Goal: Information Seeking & Learning: Learn about a topic

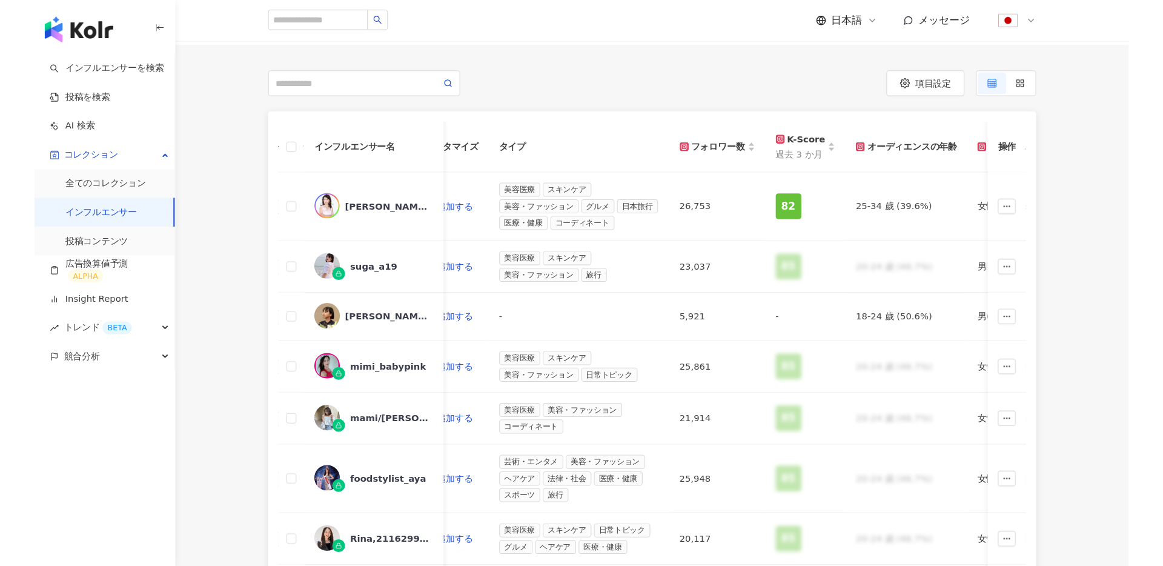
scroll to position [0, 393]
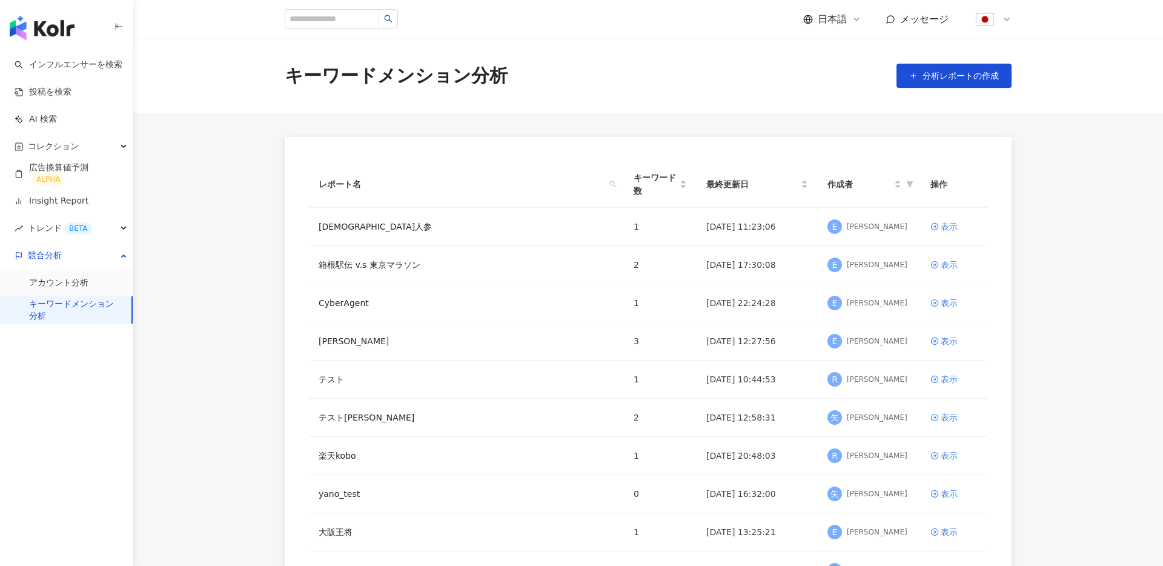
click at [55, 37] on img "button" at bounding box center [42, 28] width 65 height 24
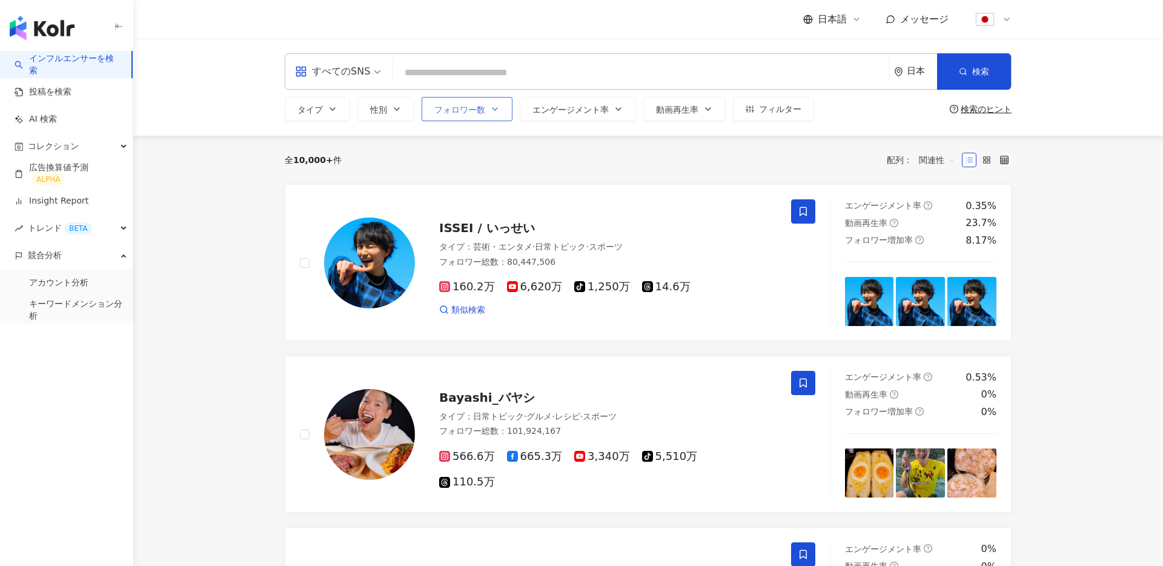
click at [482, 113] on span "フォロワー数" at bounding box center [459, 110] width 51 height 10
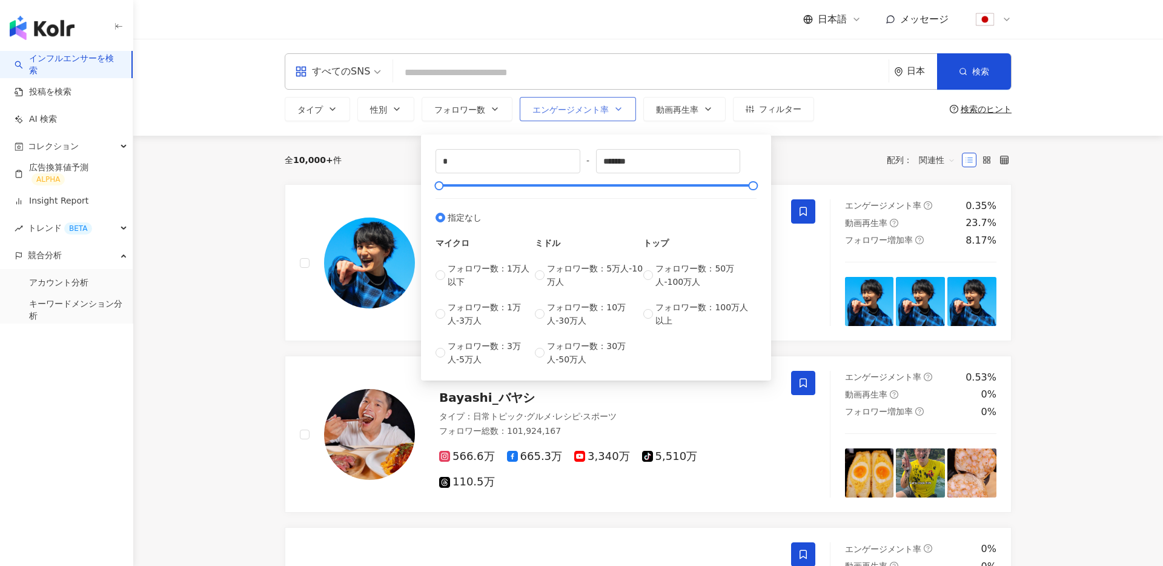
click at [563, 105] on span "エンゲージメント率" at bounding box center [570, 110] width 76 height 10
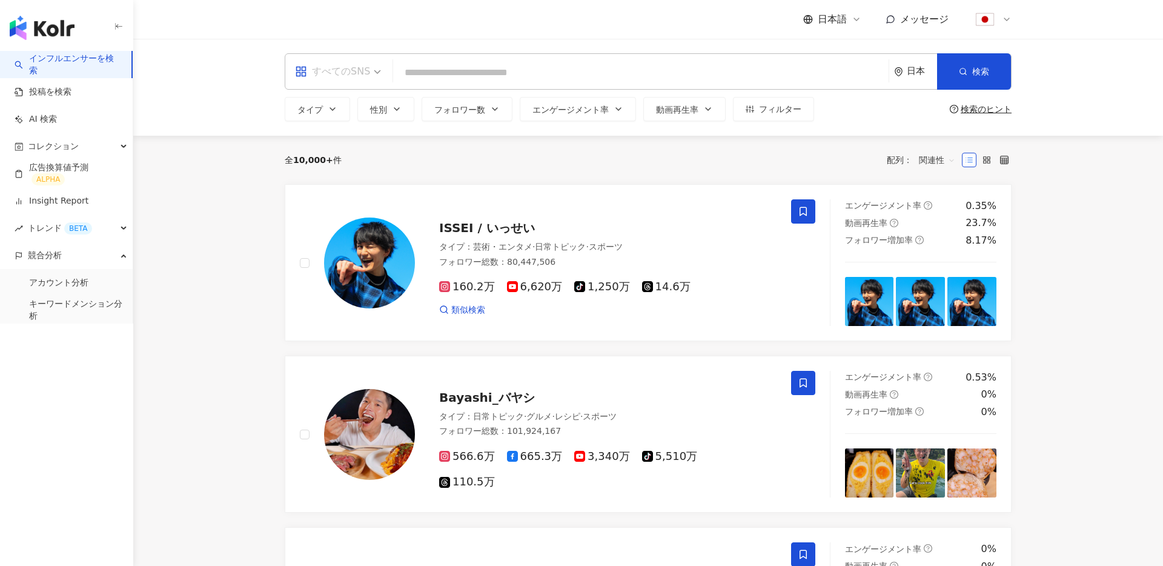
click at [352, 73] on div "すべてのSNS" at bounding box center [332, 71] width 75 height 19
click at [912, 69] on div "日本" at bounding box center [922, 71] width 30 height 10
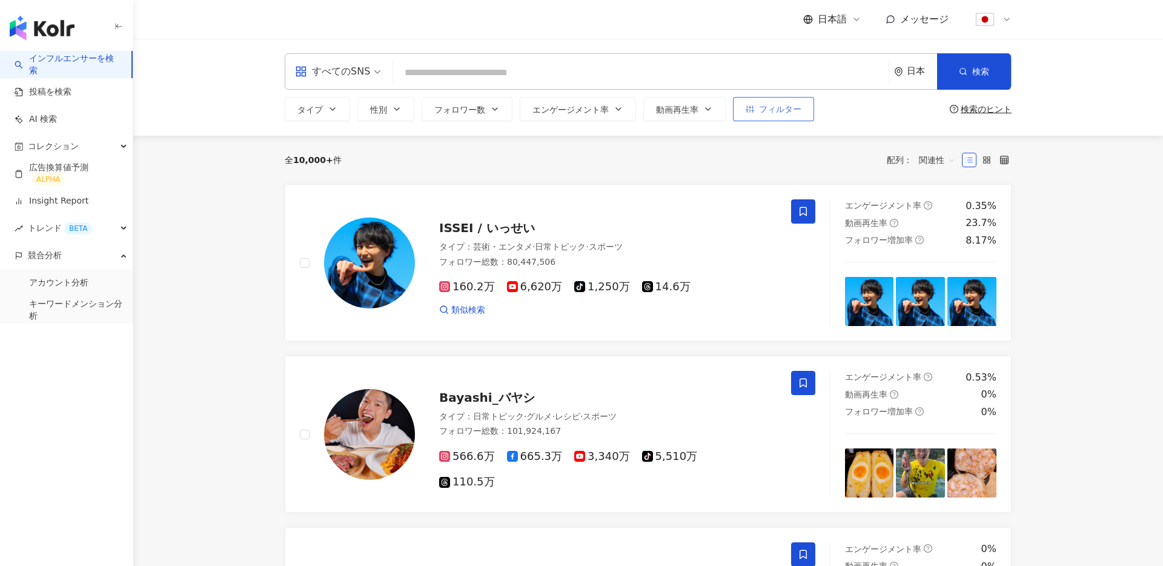
click at [783, 111] on span "フィルター" at bounding box center [780, 109] width 42 height 10
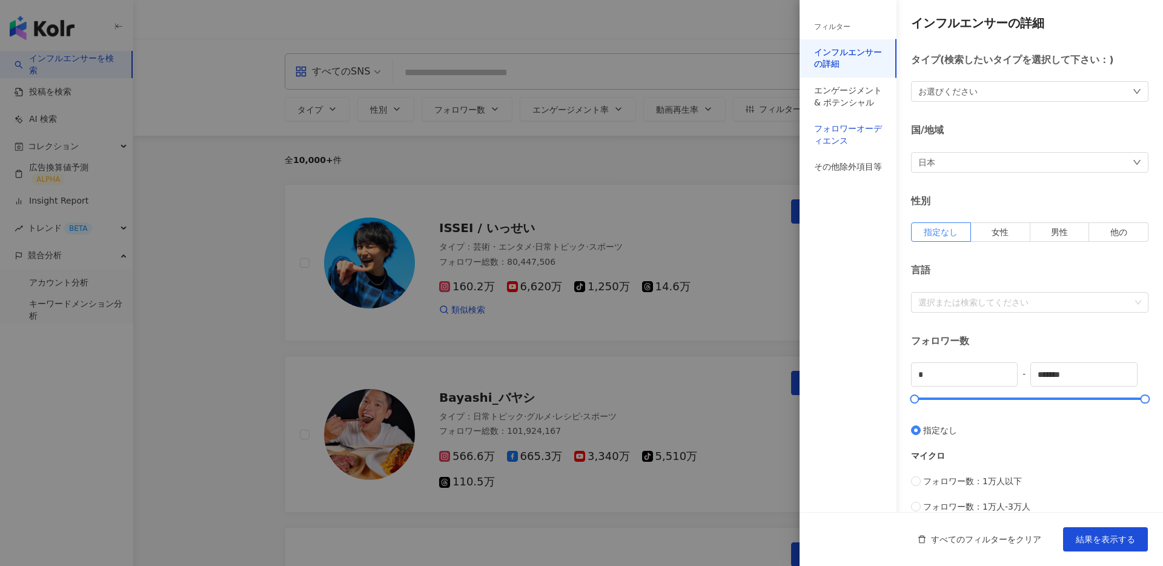
click at [827, 129] on div "フォロワーオーディエンス" at bounding box center [848, 135] width 68 height 24
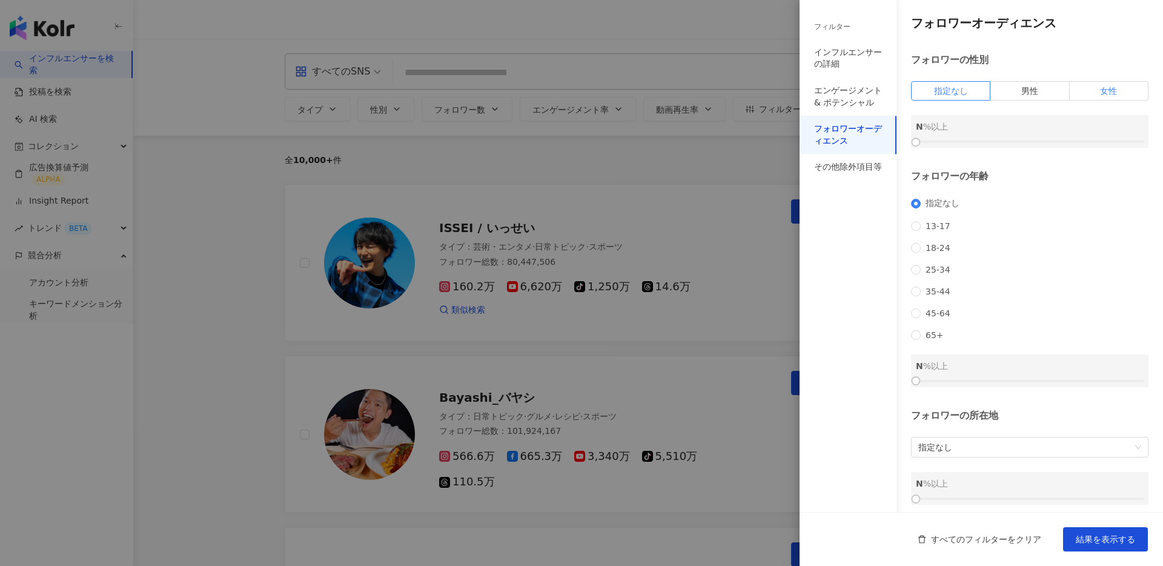
click at [1091, 89] on label "女性" at bounding box center [1109, 90] width 79 height 19
drag, startPoint x: 942, startPoint y: 142, endPoint x: 911, endPoint y: 148, distance: 31.6
click at [916, 145] on div at bounding box center [1030, 141] width 228 height 7
click at [721, 152] on div at bounding box center [581, 283] width 1163 height 566
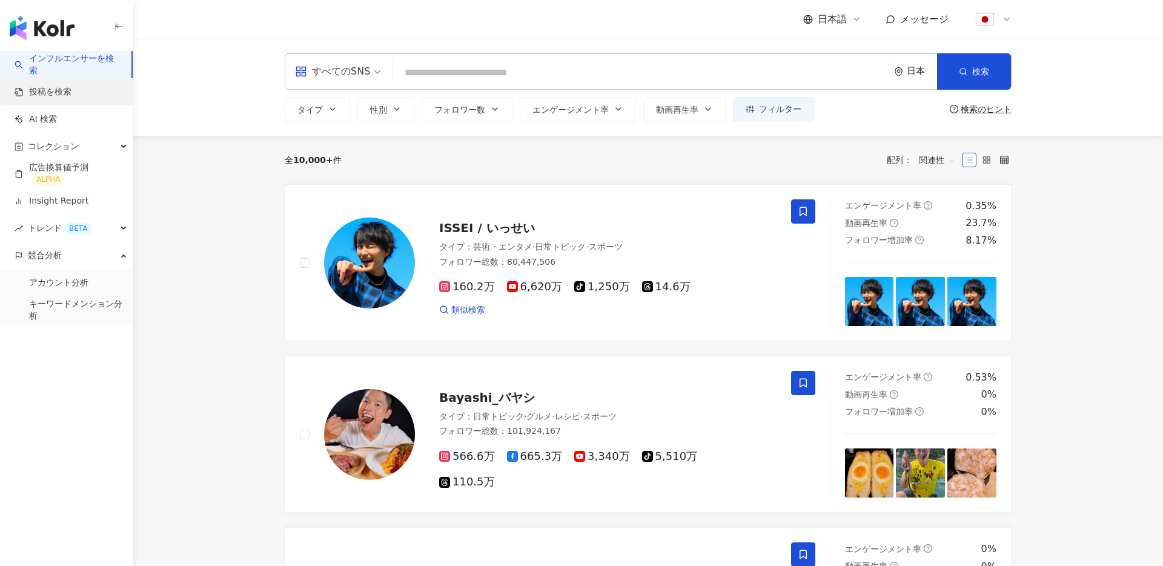
click at [69, 92] on link "投稿を検索" at bounding box center [43, 92] width 57 height 12
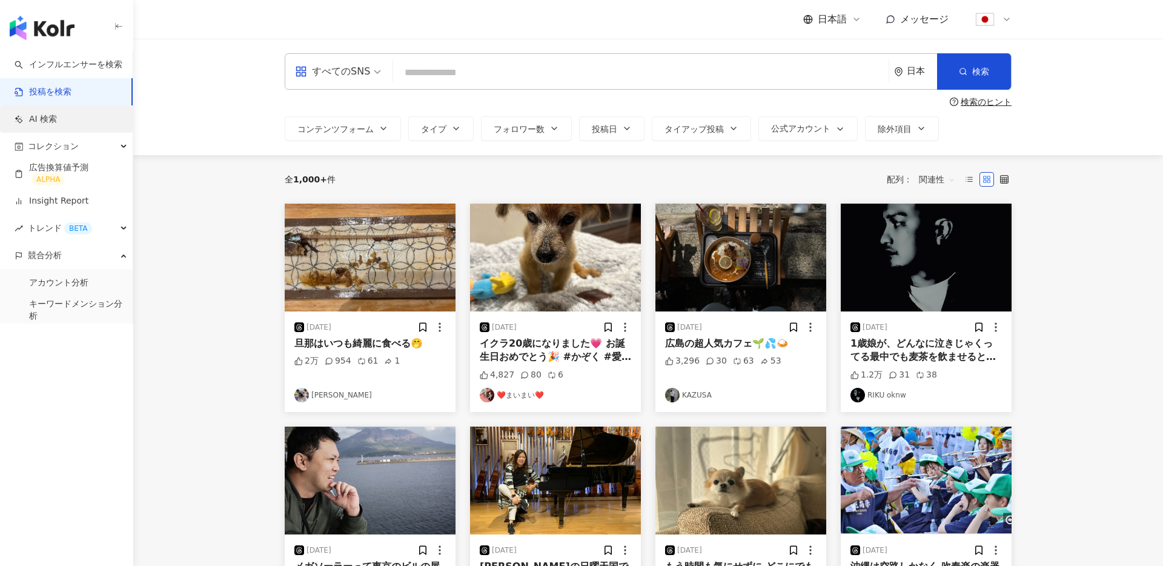
click at [57, 125] on link "AI 検索" at bounding box center [36, 119] width 42 height 12
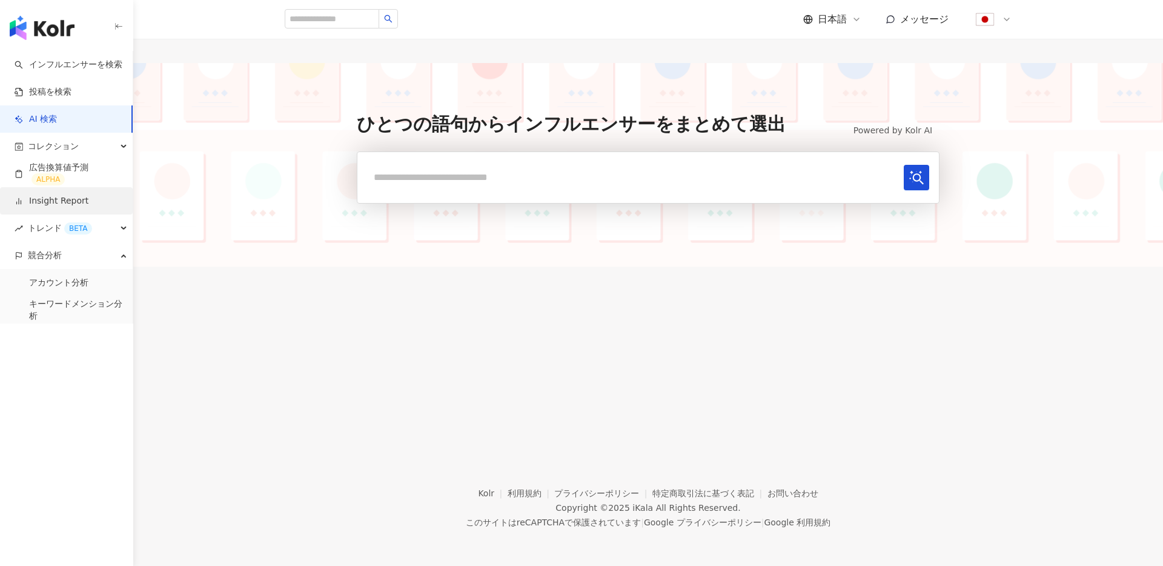
click at [65, 199] on link "Insight Report" at bounding box center [52, 201] width 74 height 12
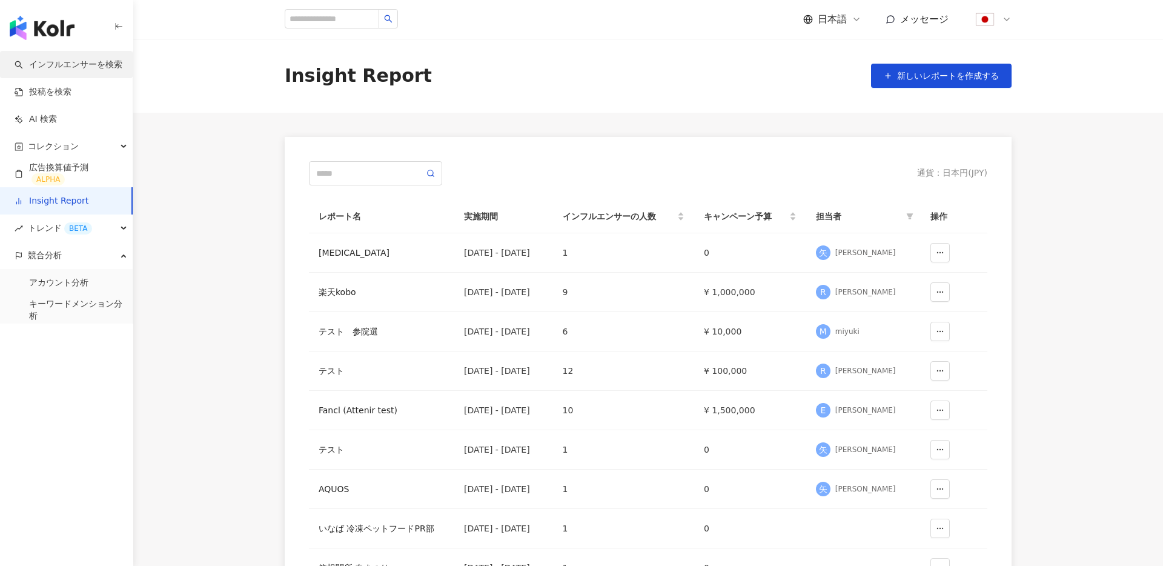
click at [72, 61] on link "インフルエンサーを検索" at bounding box center [69, 65] width 108 height 12
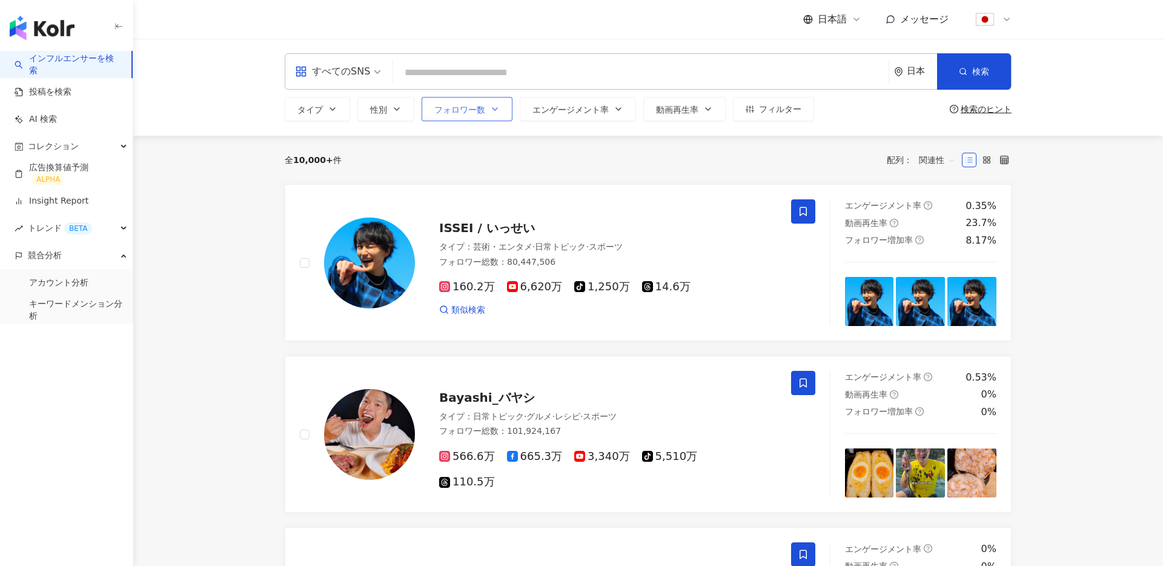
click at [485, 103] on button "フォロワー数" at bounding box center [467, 109] width 91 height 24
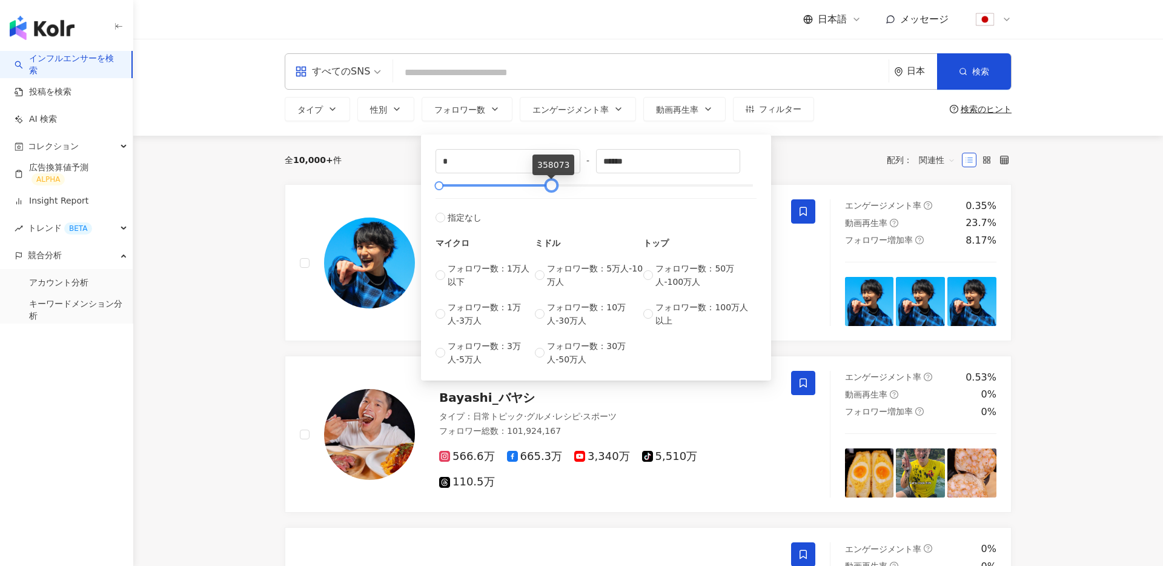
type input "******"
drag, startPoint x: 753, startPoint y: 185, endPoint x: 520, endPoint y: 185, distance: 232.6
click at [520, 185] on div at bounding box center [520, 185] width 7 height 7
type input "******"
drag, startPoint x: 444, startPoint y: 185, endPoint x: 480, endPoint y: 186, distance: 35.7
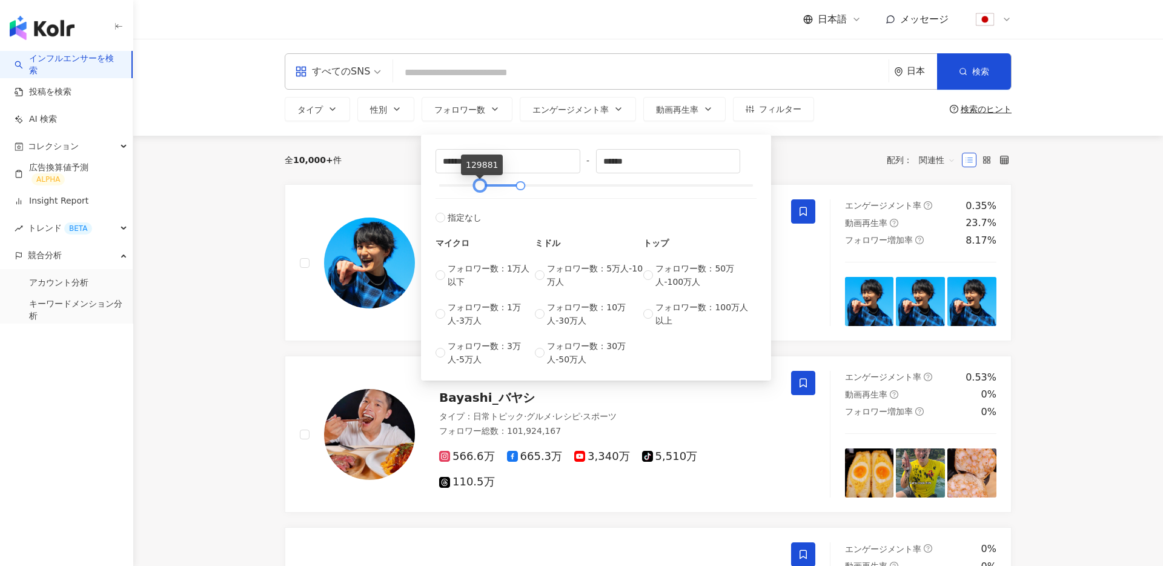
click at [480, 186] on div at bounding box center [596, 185] width 314 height 7
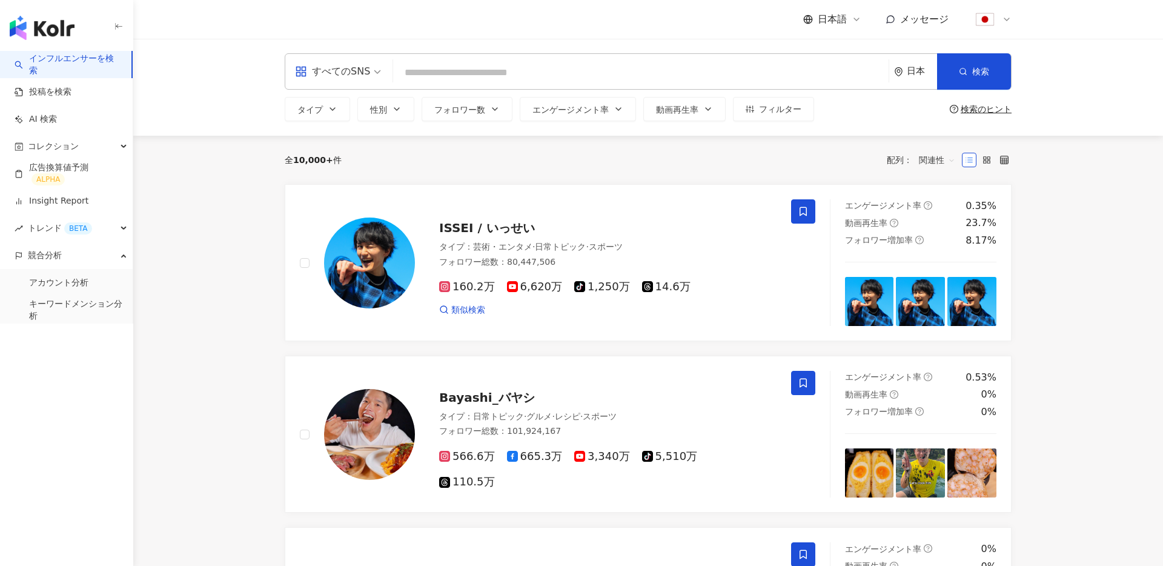
click at [363, 145] on div "全 10,000+ 件 配列： 関連性" at bounding box center [648, 160] width 727 height 48
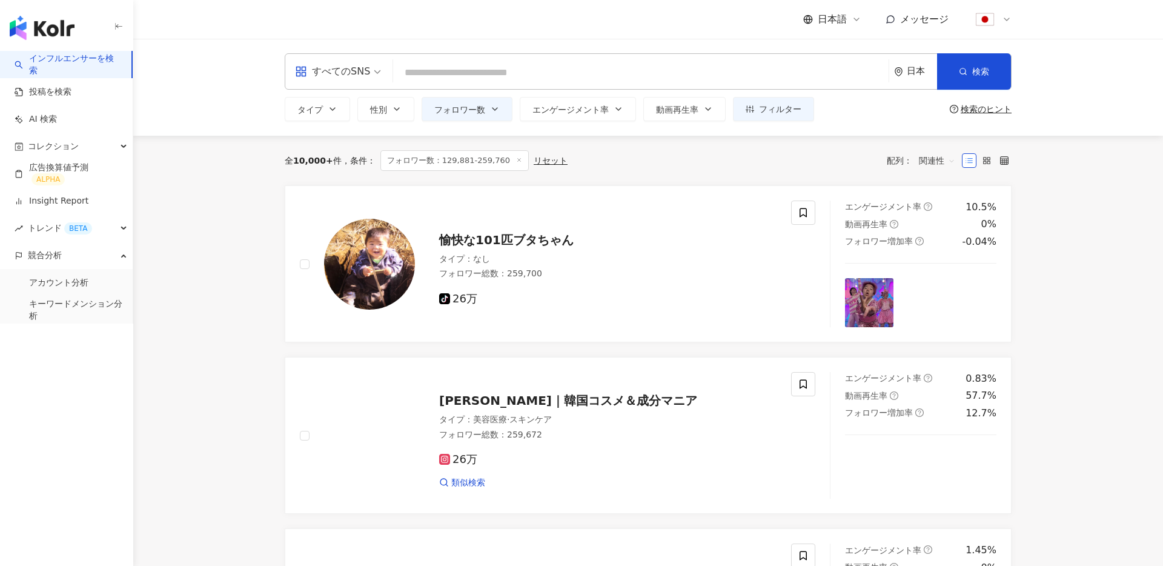
scroll to position [93, 0]
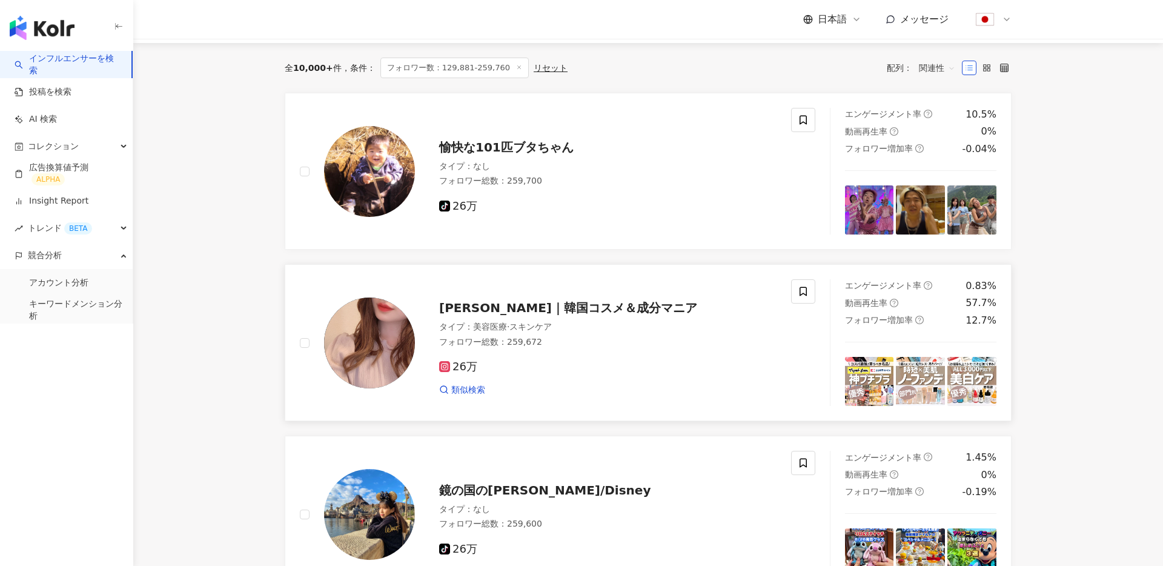
click at [394, 336] on img at bounding box center [369, 342] width 91 height 91
click at [64, 199] on link "Insight Report" at bounding box center [52, 201] width 74 height 12
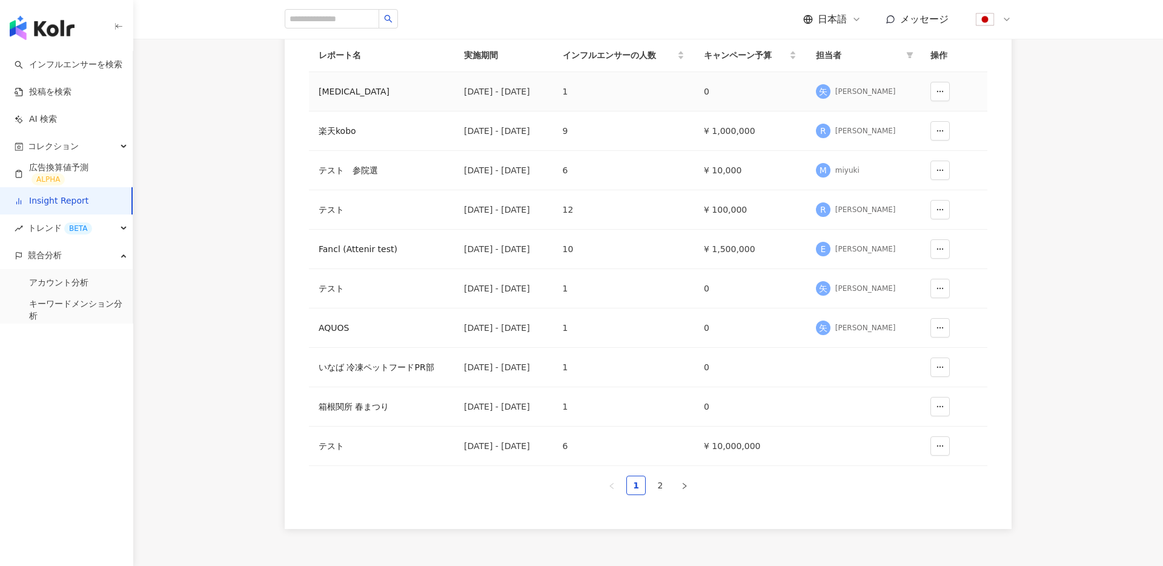
scroll to position [259, 0]
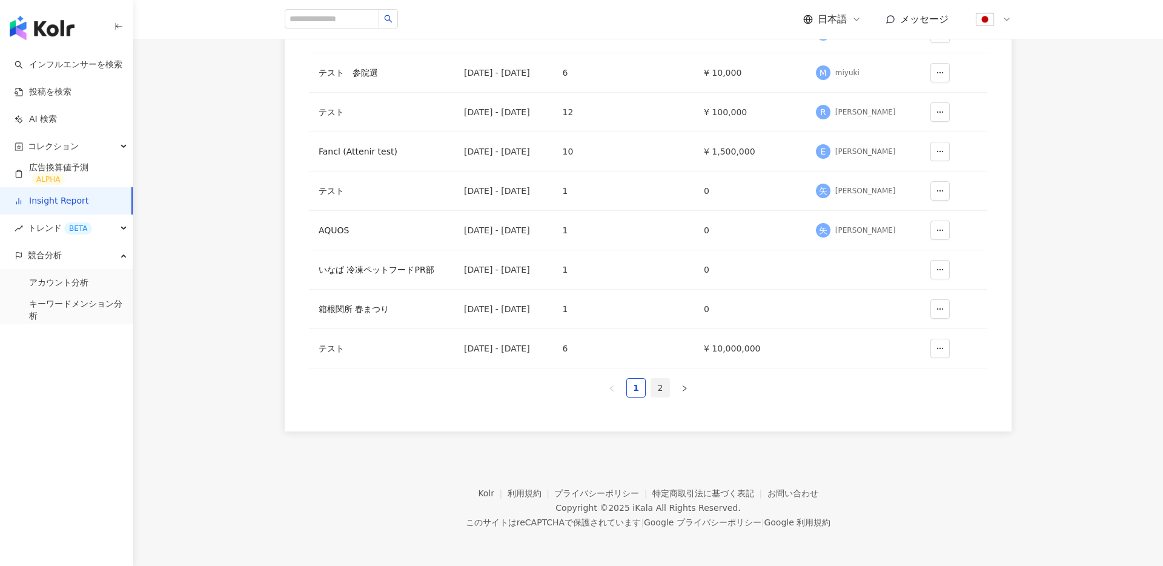
click at [657, 391] on link "2" at bounding box center [660, 388] width 18 height 18
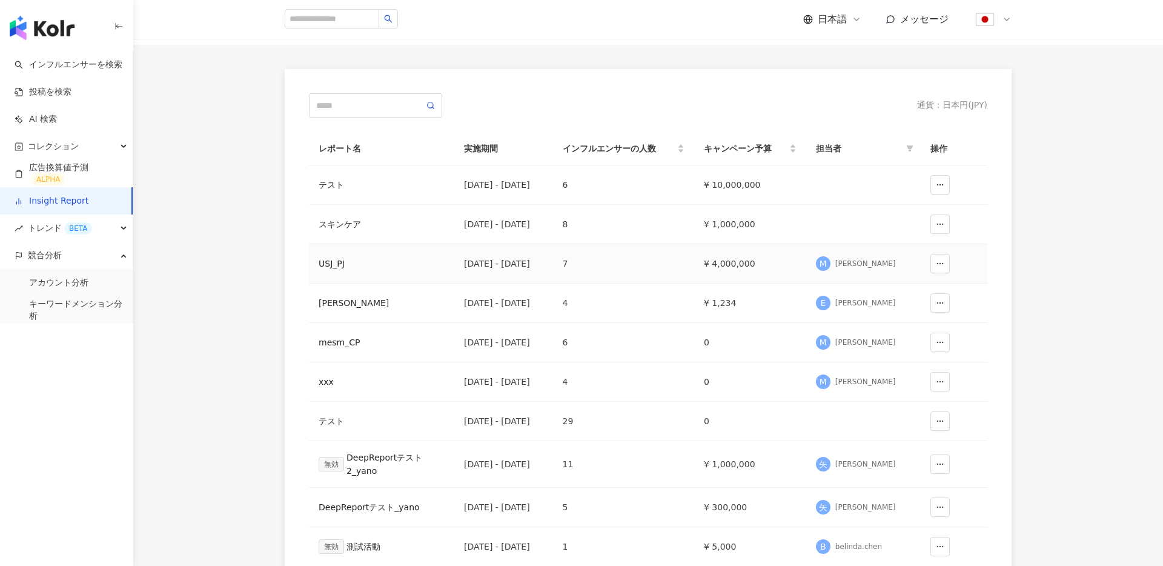
scroll to position [42, 0]
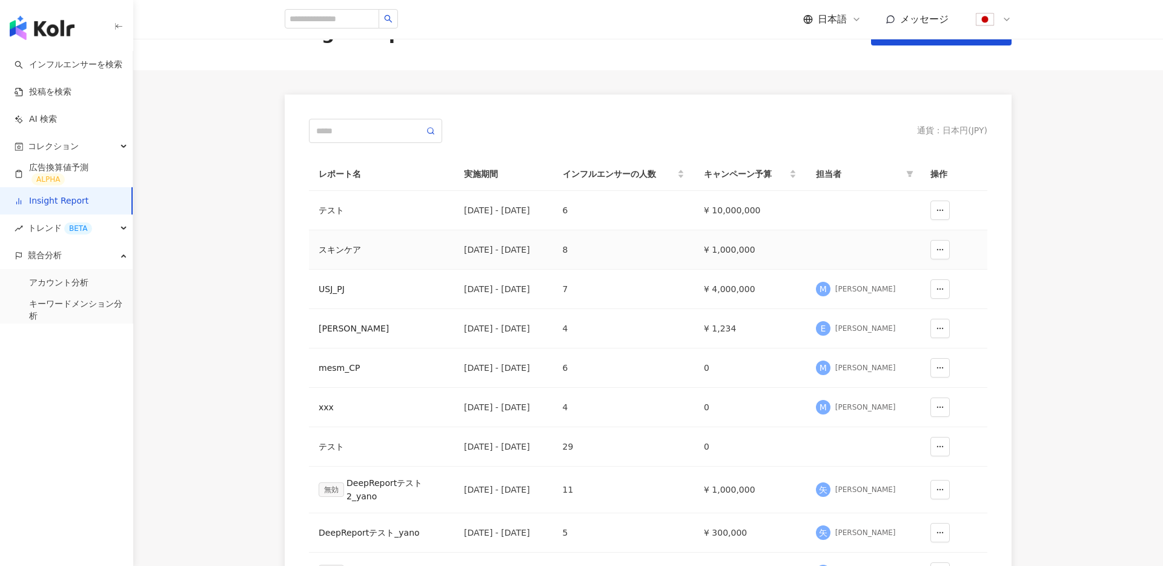
click at [349, 251] on div "スキンケア" at bounding box center [382, 249] width 126 height 13
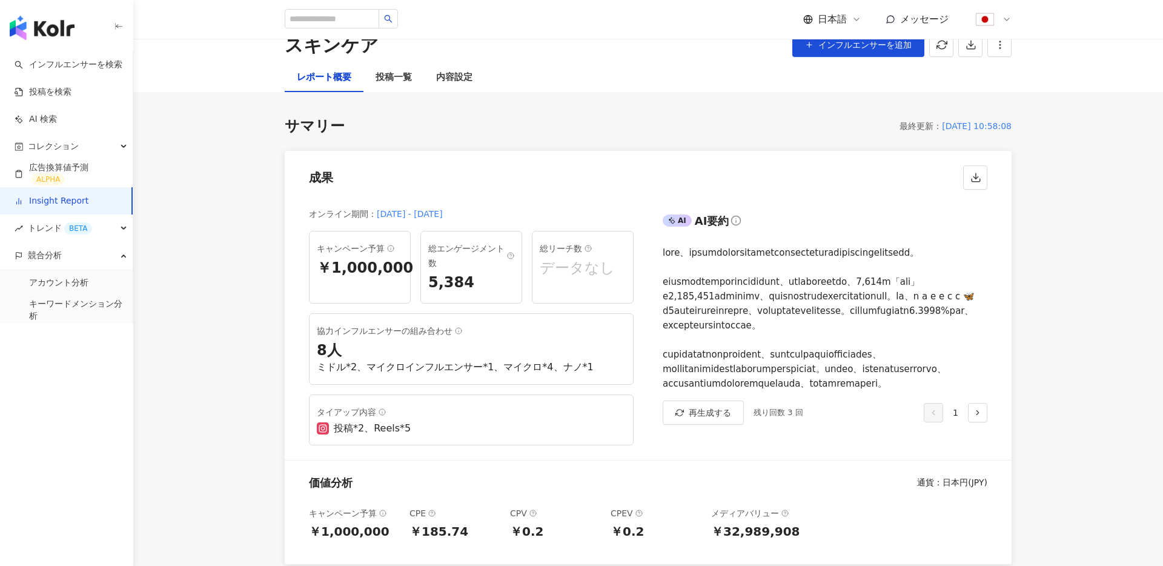
scroll to position [40, 0]
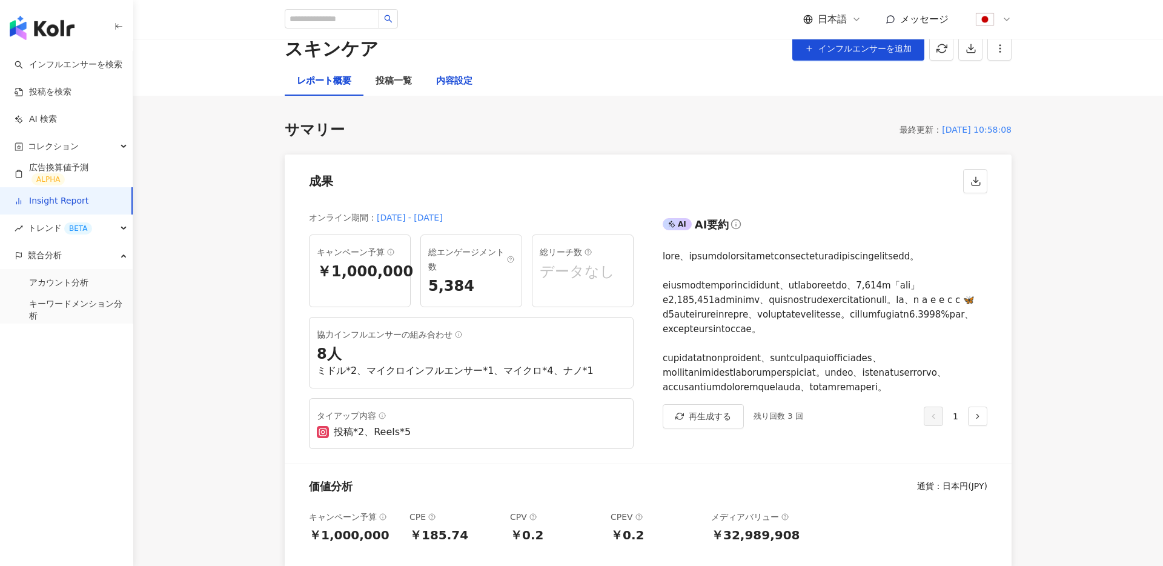
click at [445, 81] on div "内容設定" at bounding box center [454, 81] width 36 height 15
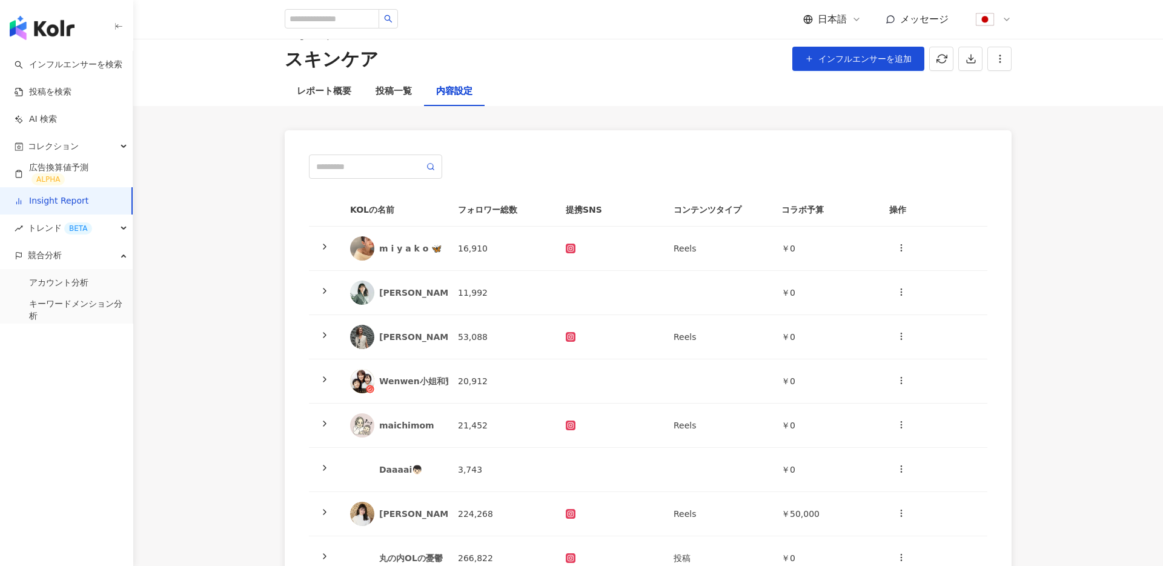
scroll to position [23, 0]
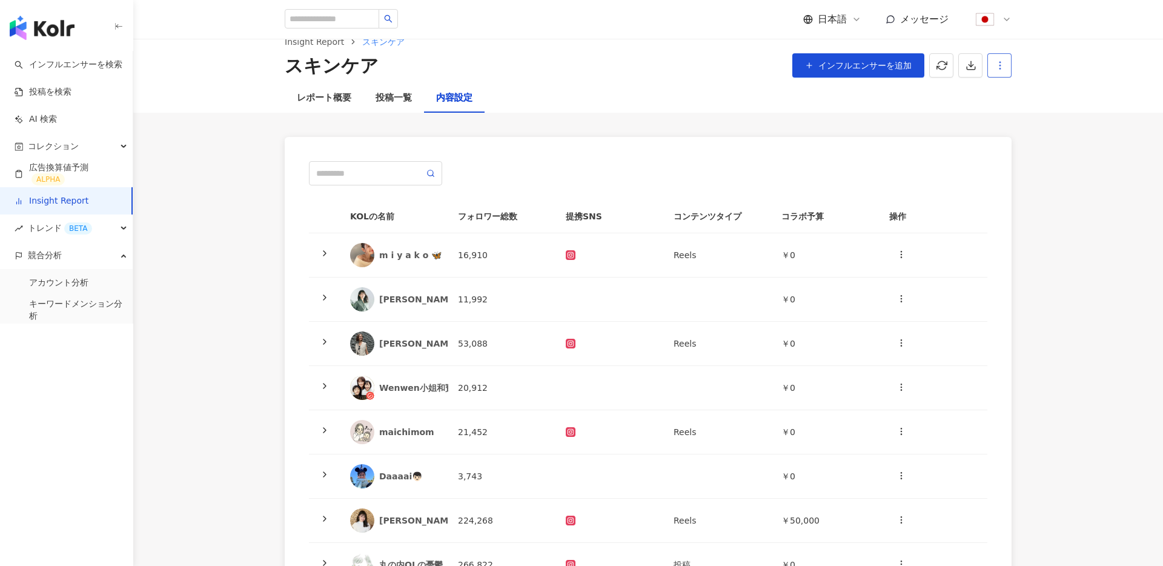
click at [1002, 62] on icon "button" at bounding box center [1000, 65] width 11 height 11
click at [1023, 91] on div "レポート設定" at bounding box center [1050, 94] width 107 height 13
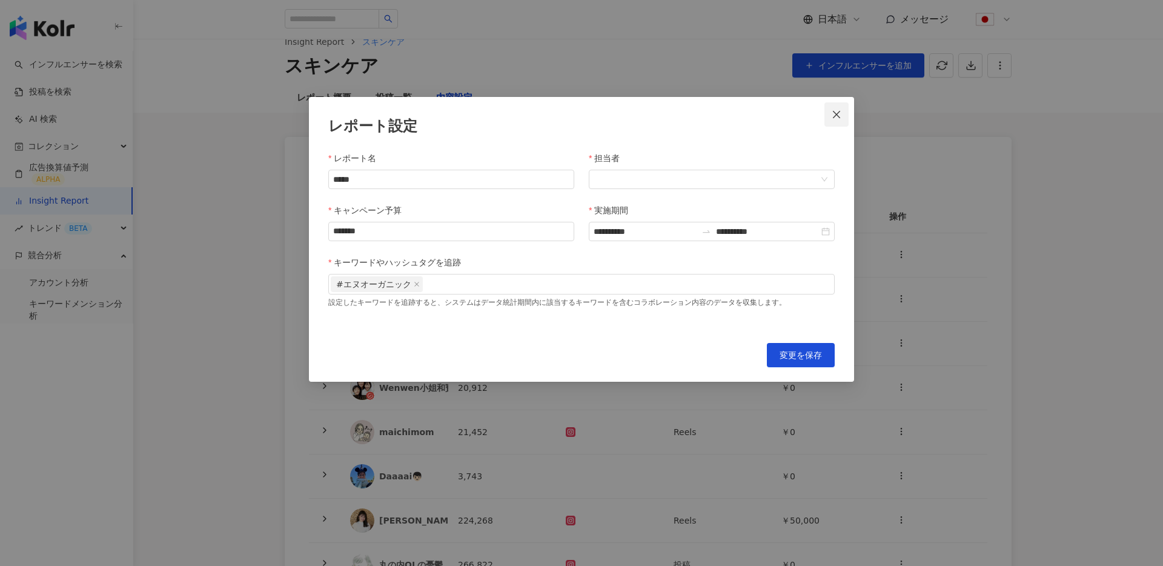
click at [838, 113] on icon "close" at bounding box center [837, 115] width 10 height 10
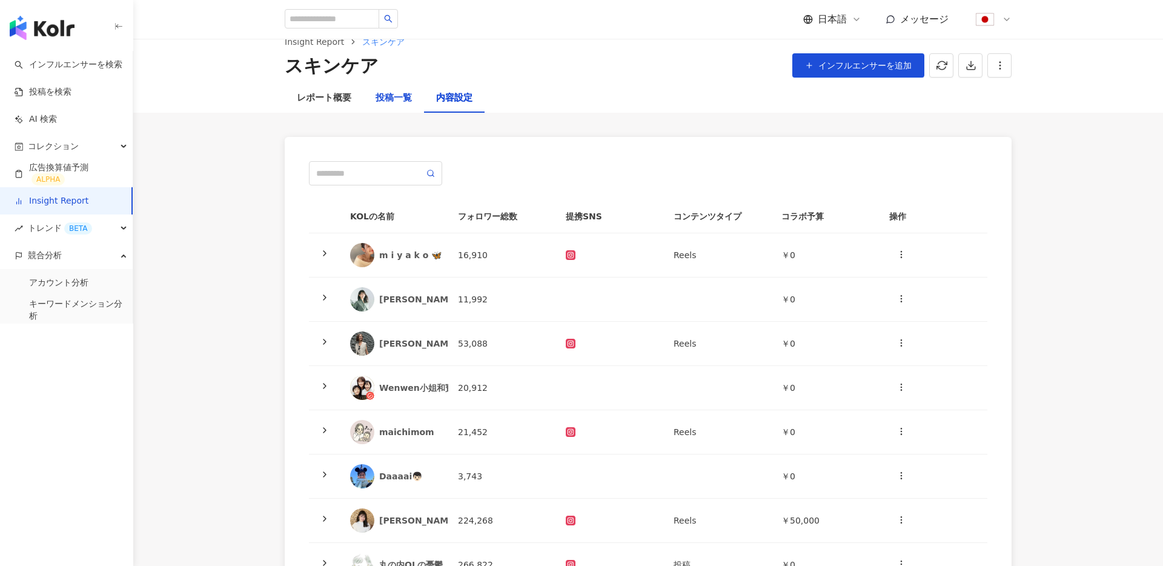
click at [399, 104] on div "投稿一覧" at bounding box center [394, 98] width 36 height 15
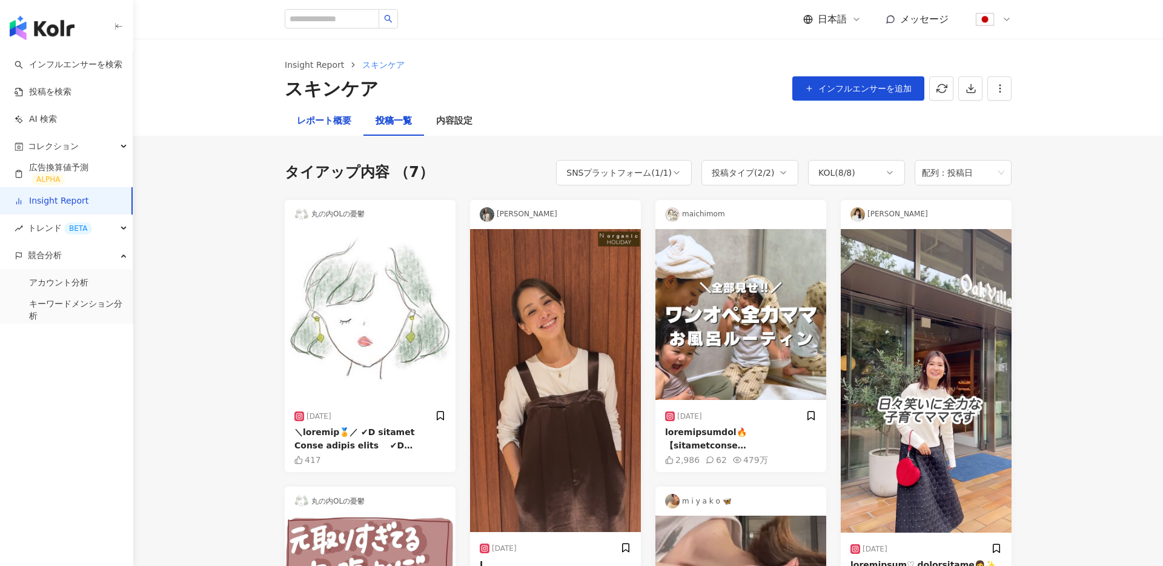
click at [327, 116] on div "レポート概要" at bounding box center [324, 121] width 55 height 15
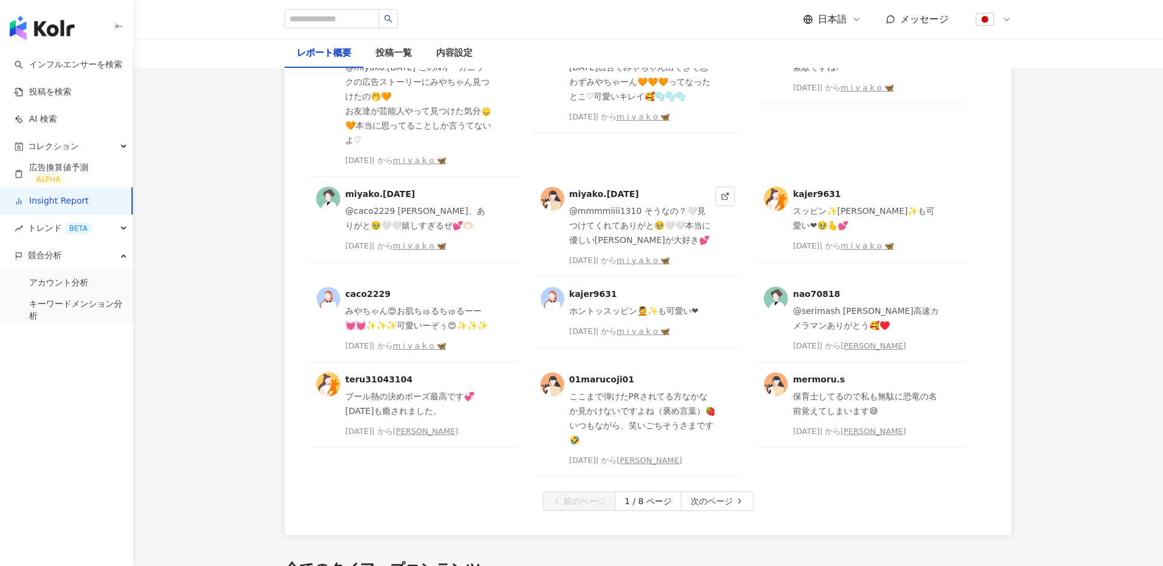
scroll to position [3222, 0]
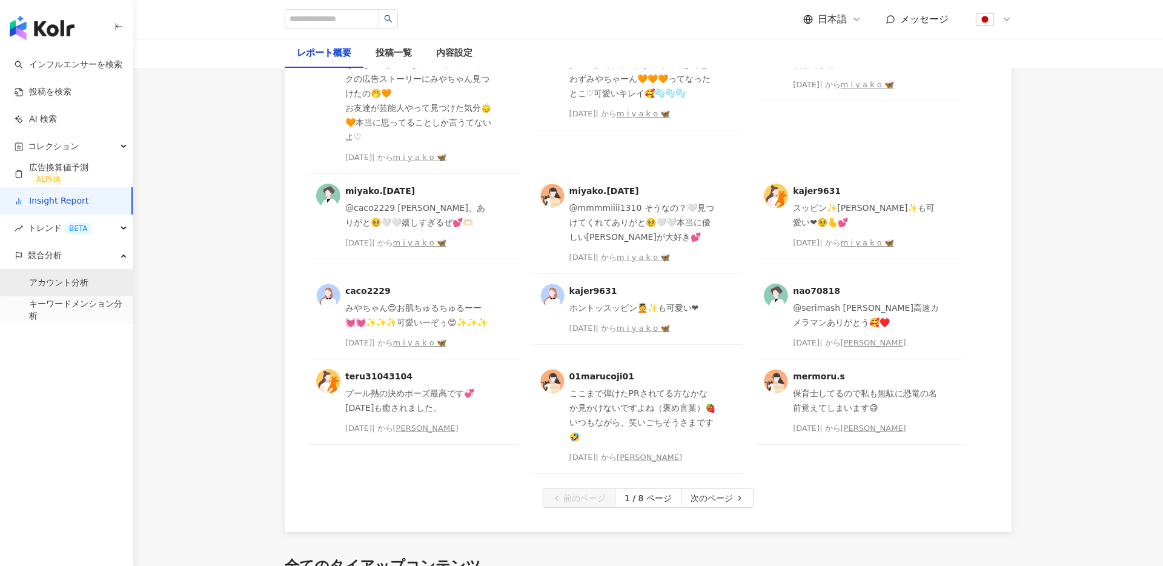
click at [74, 280] on link "アカウント分析" at bounding box center [58, 283] width 59 height 12
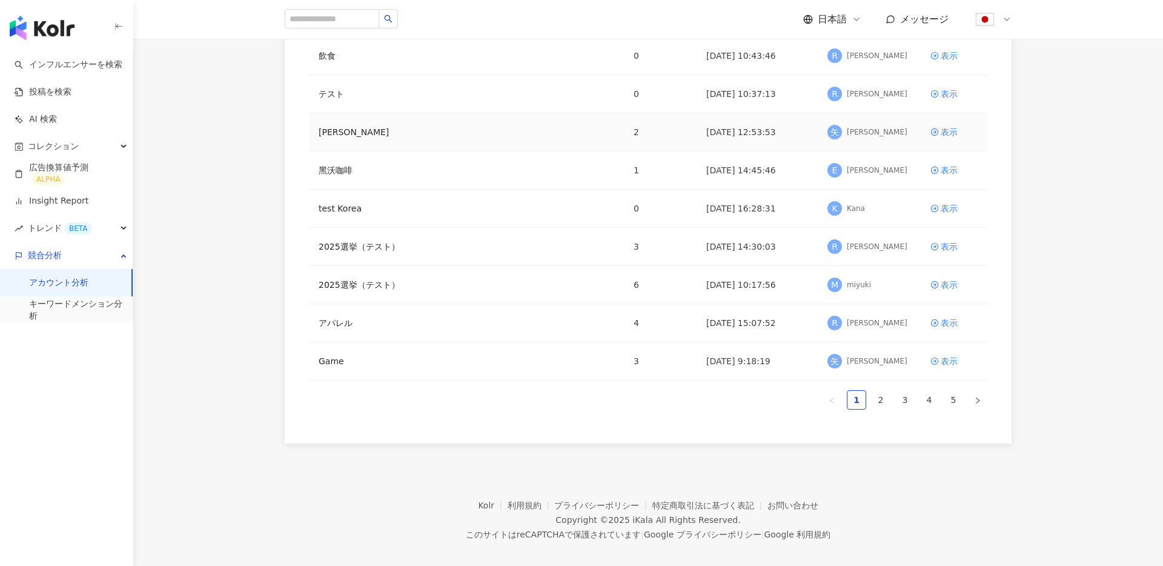
scroll to position [208, 0]
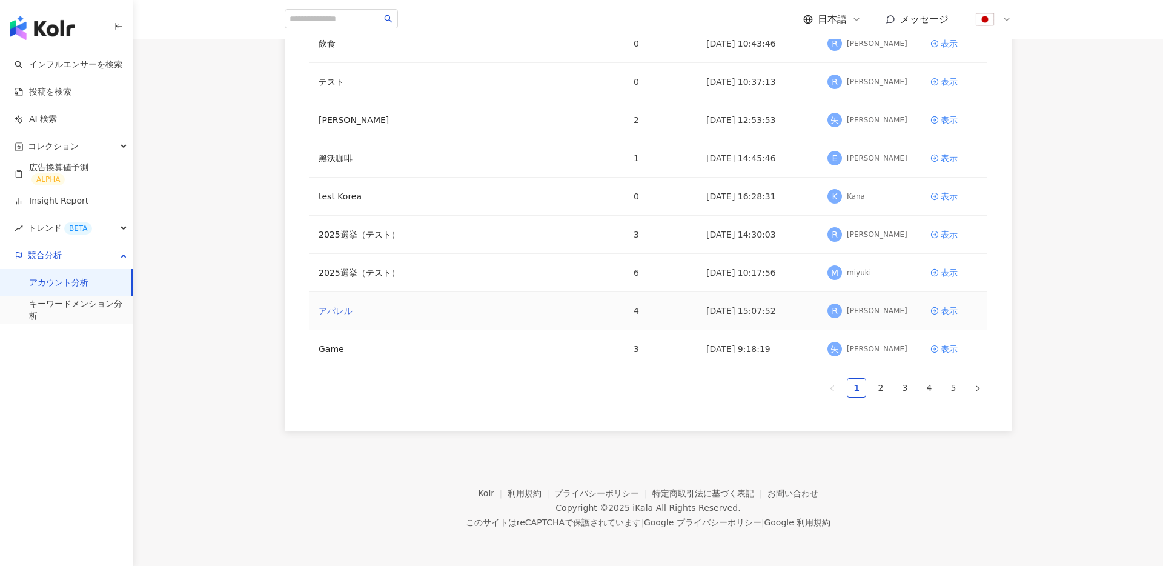
click at [345, 308] on link "アパレル" at bounding box center [336, 310] width 34 height 13
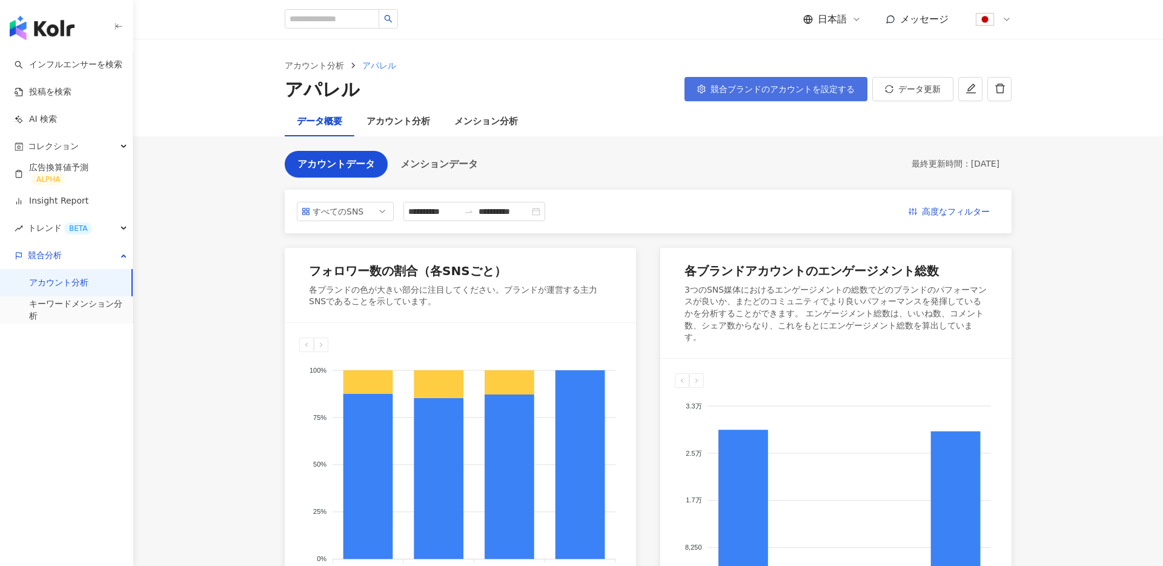
click at [780, 91] on span "競合ブランドのアカウントを設定する" at bounding box center [782, 89] width 144 height 10
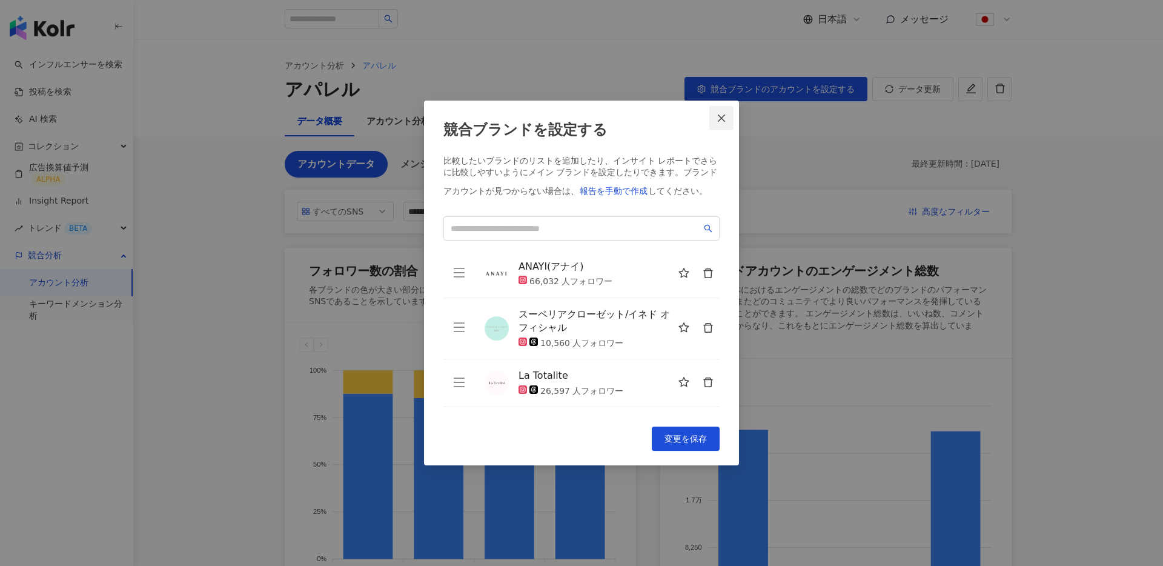
click at [723, 116] on icon "close" at bounding box center [721, 117] width 7 height 7
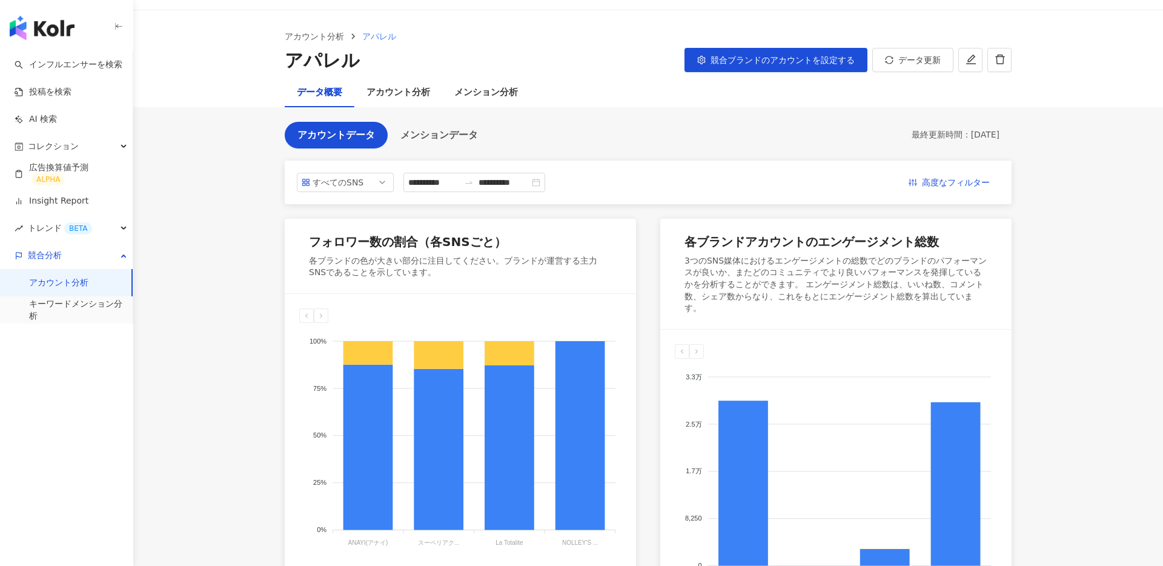
scroll to position [7, 0]
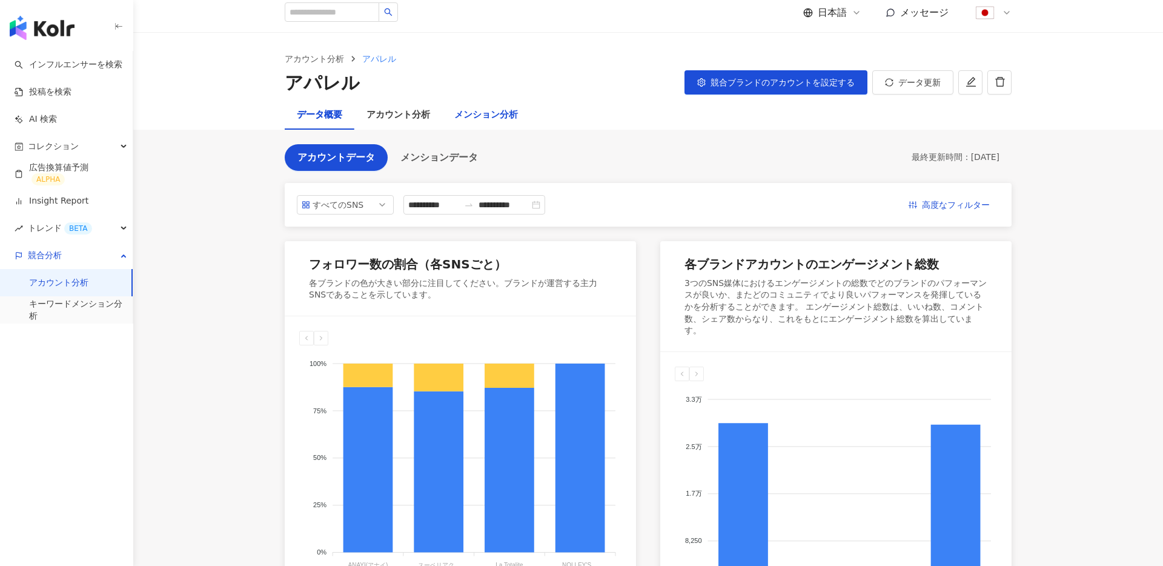
click at [481, 114] on div "メンション分析" at bounding box center [486, 115] width 64 height 15
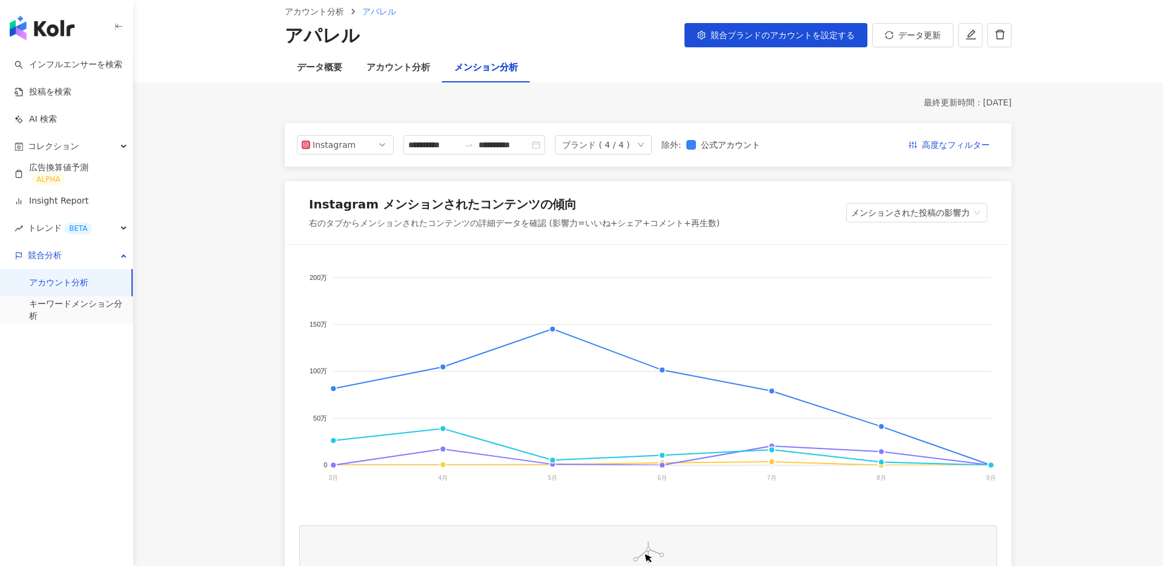
scroll to position [110, 0]
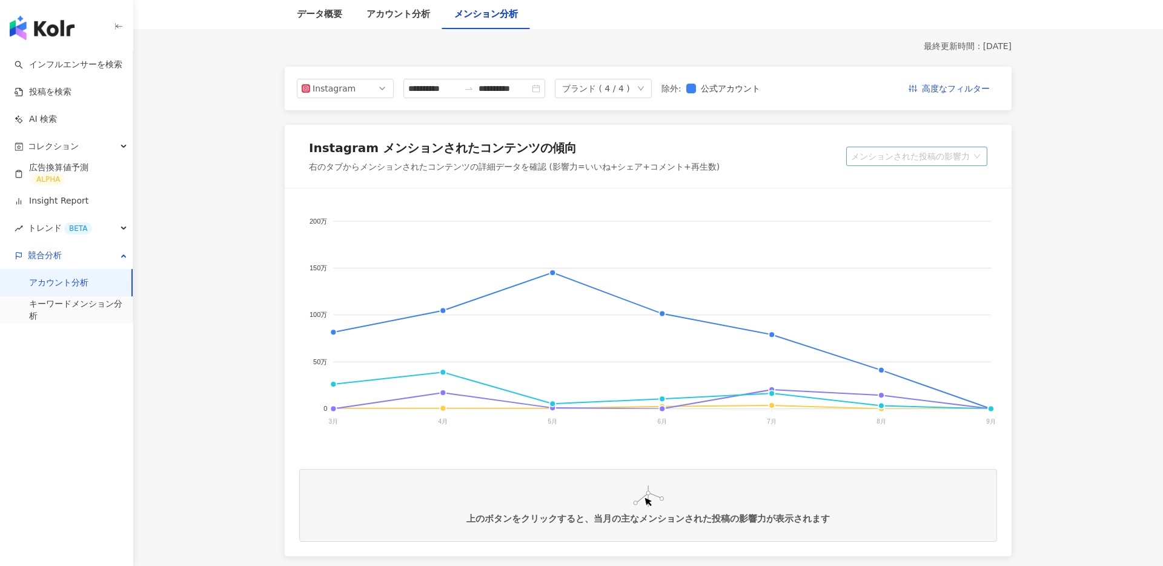
click at [942, 159] on span "メンションされた投稿の影響力" at bounding box center [916, 156] width 131 height 18
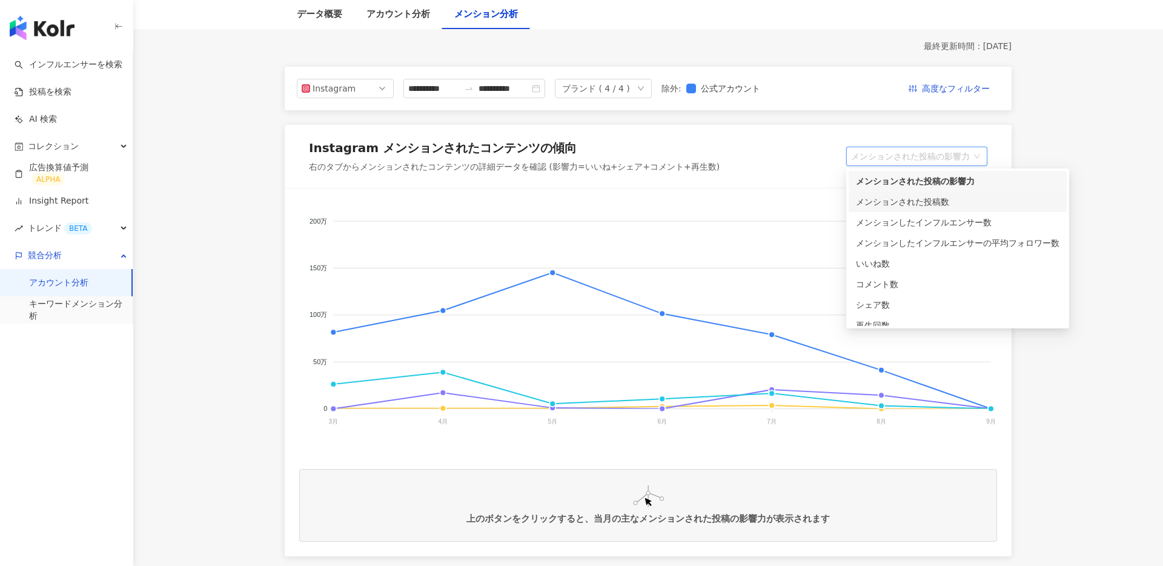
click at [932, 199] on div "メンションされた投稿数" at bounding box center [958, 201] width 204 height 13
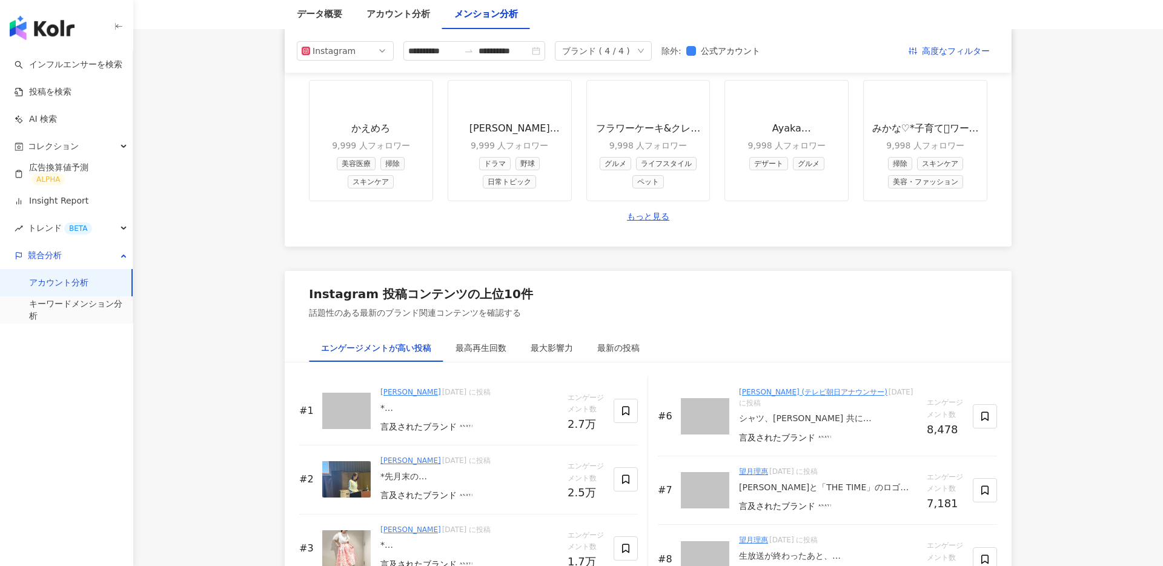
scroll to position [1233, 0]
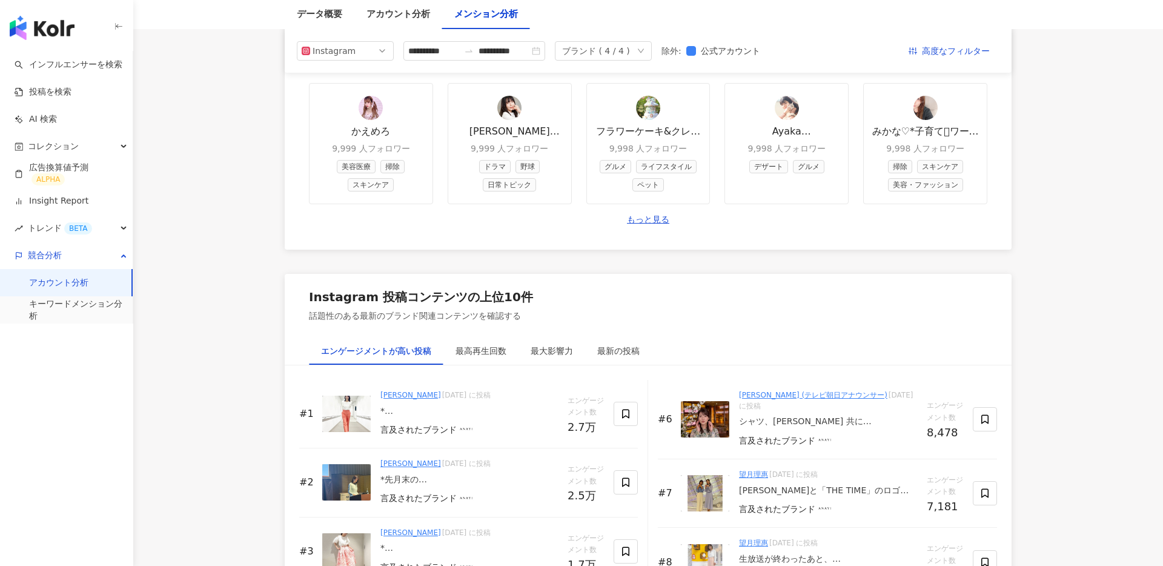
click at [199, 105] on main "**********" at bounding box center [648, 308] width 1030 height 3003
click at [231, 127] on main "**********" at bounding box center [648, 308] width 1030 height 3003
click at [88, 151] on div "コレクション" at bounding box center [66, 146] width 133 height 27
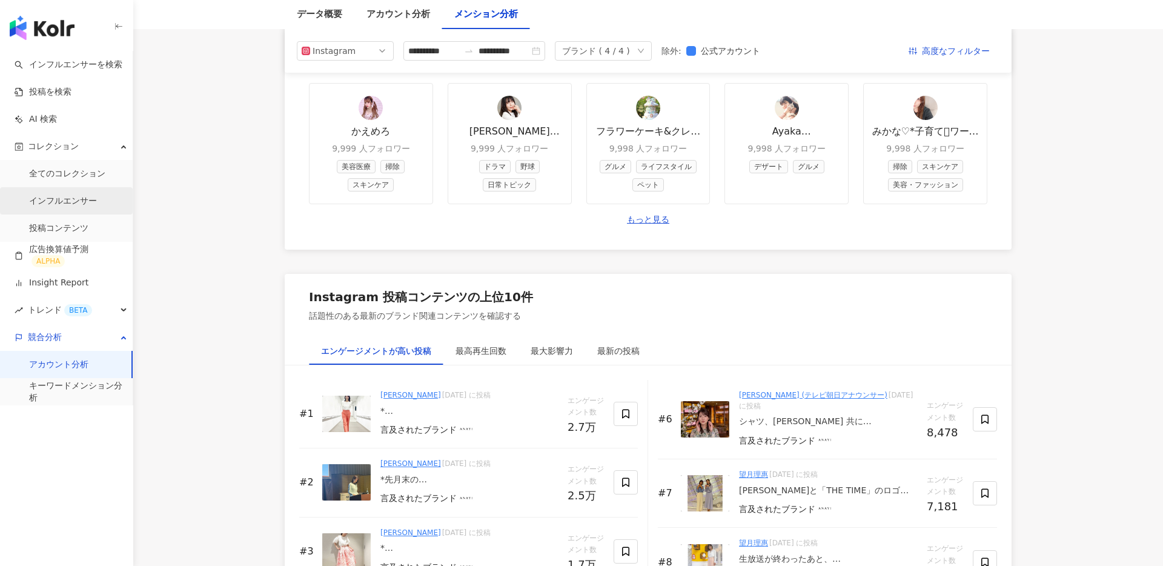
click at [73, 199] on link "インフルエンサー" at bounding box center [63, 201] width 68 height 12
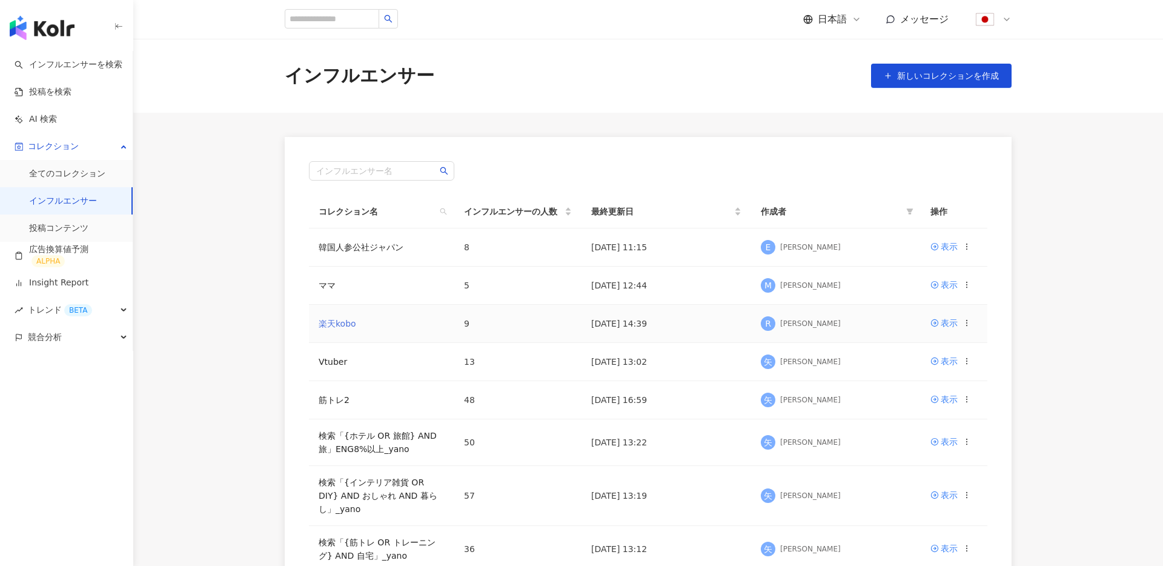
click at [343, 320] on link "楽天kobo" at bounding box center [338, 324] width 38 height 10
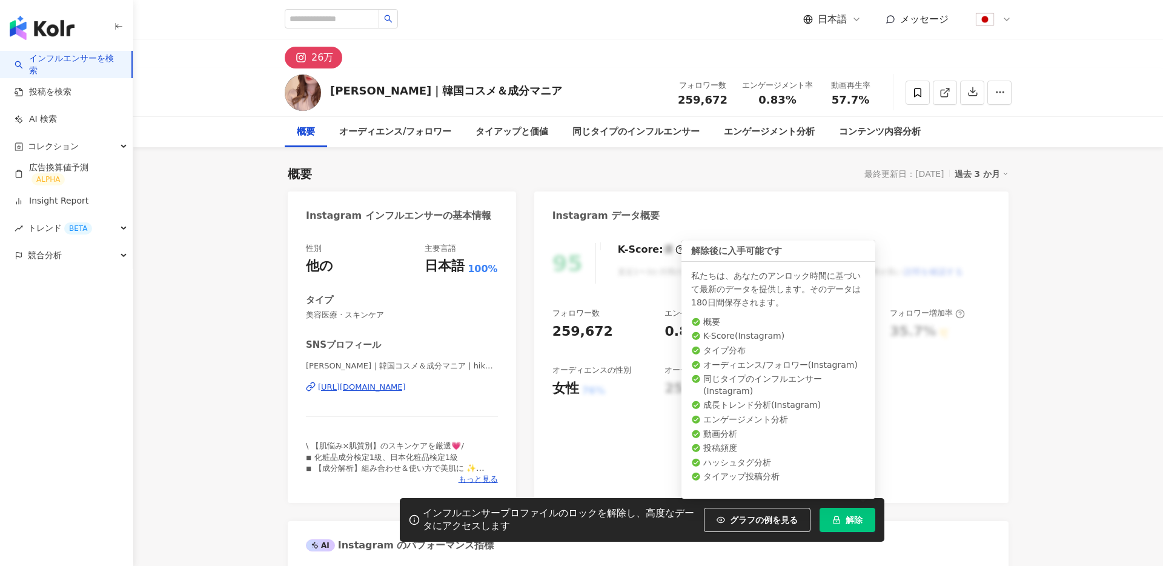
click at [850, 515] on span "解除" at bounding box center [854, 520] width 17 height 10
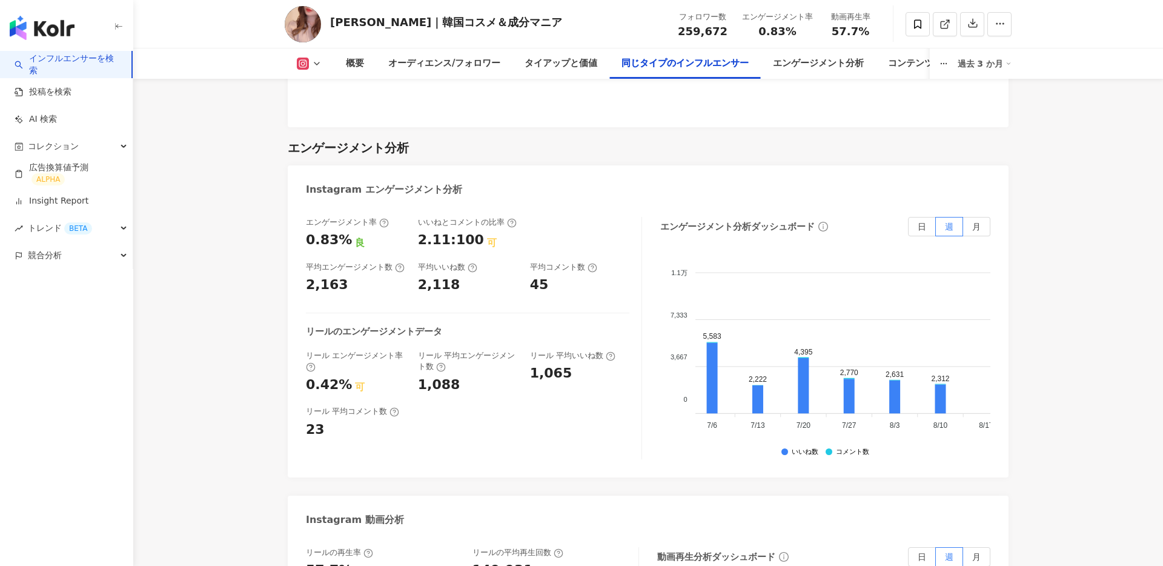
scroll to position [0, 371]
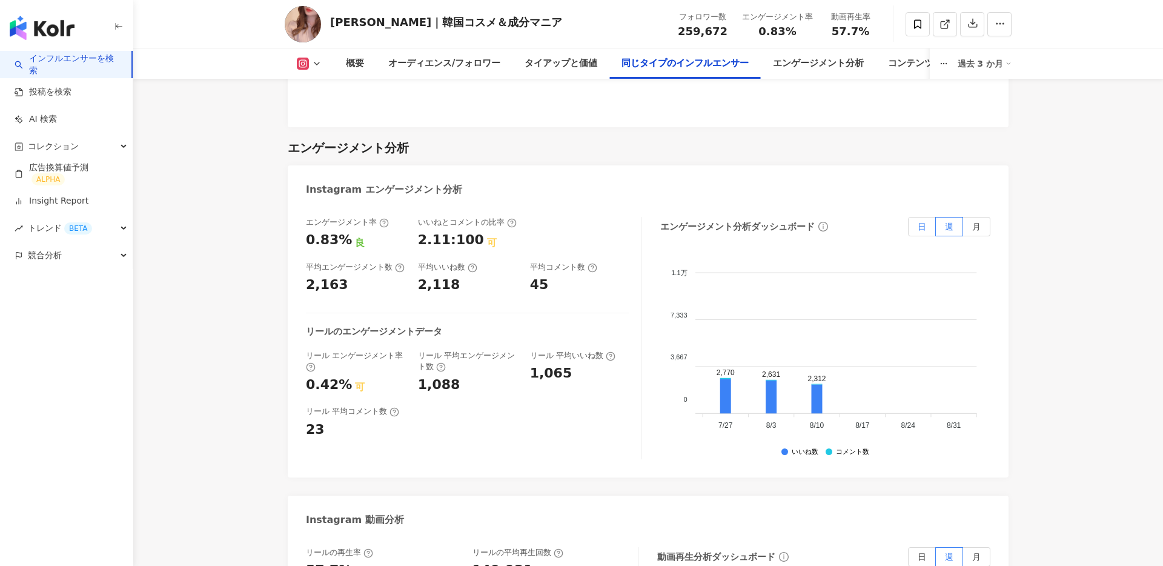
click at [927, 229] on label "日" at bounding box center [922, 226] width 28 height 19
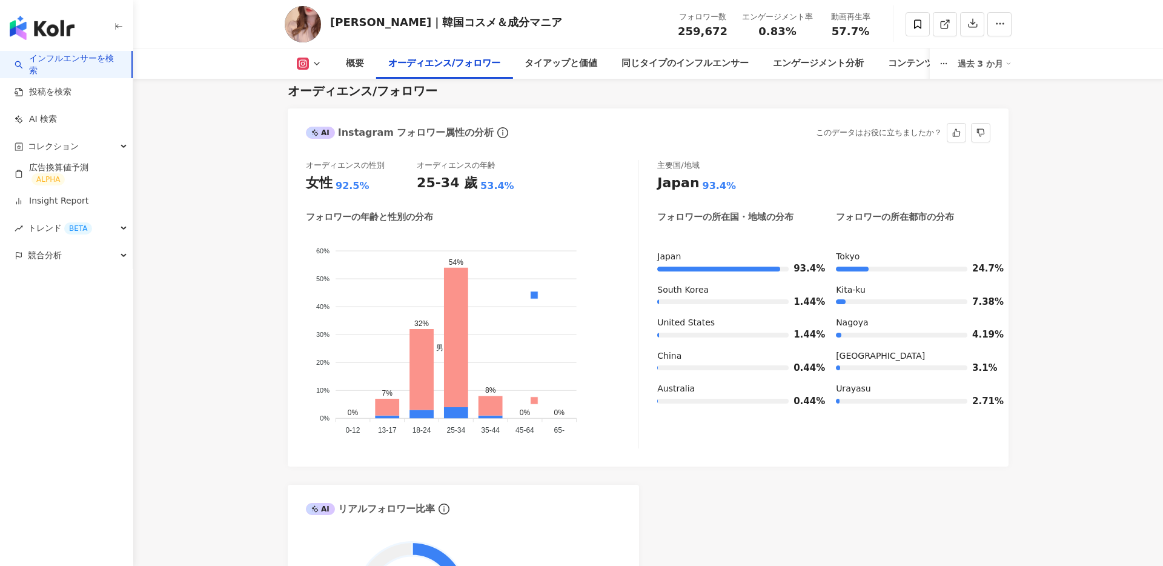
scroll to position [1066, 0]
click at [940, 24] on icon at bounding box center [944, 24] width 11 height 11
